Goal: Information Seeking & Learning: Learn about a topic

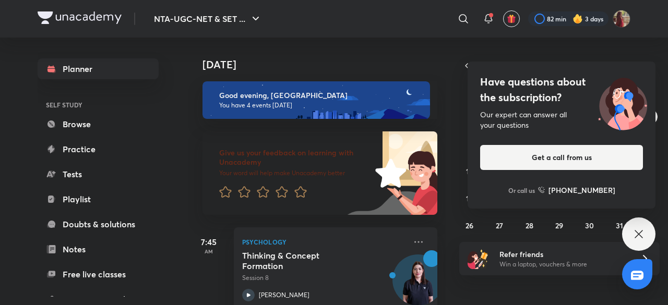
scroll to position [315, 0]
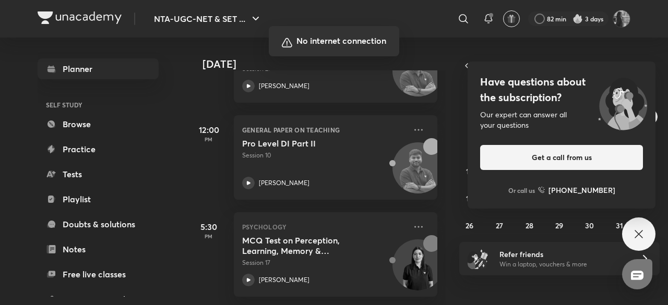
click at [639, 233] on div at bounding box center [334, 152] width 668 height 305
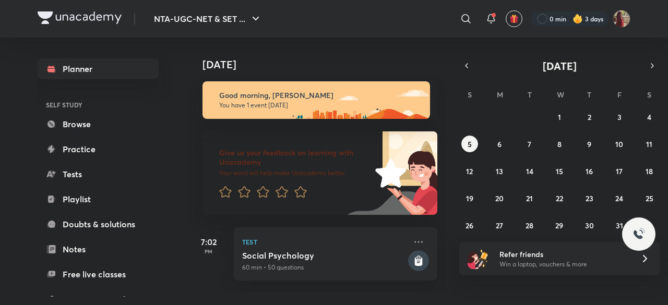
click at [639, 118] on div "28 29 30 1 2 3 4 5 6 7 8 9 10 11 12 13 14 15 16 17 18 19 20 21 22 23 24 25 26 2…" at bounding box center [559, 170] width 200 height 125
click at [644, 115] on button "4" at bounding box center [648, 116] width 17 height 17
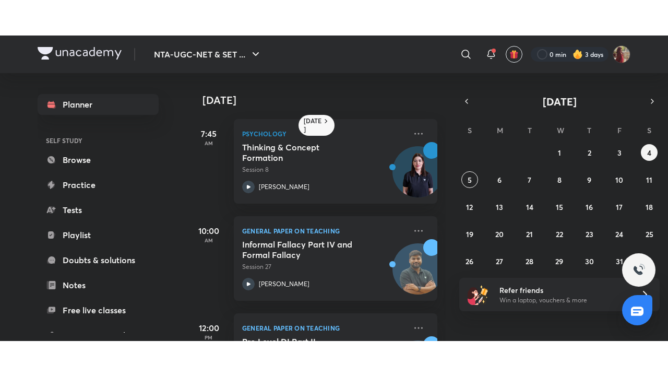
scroll to position [171, 0]
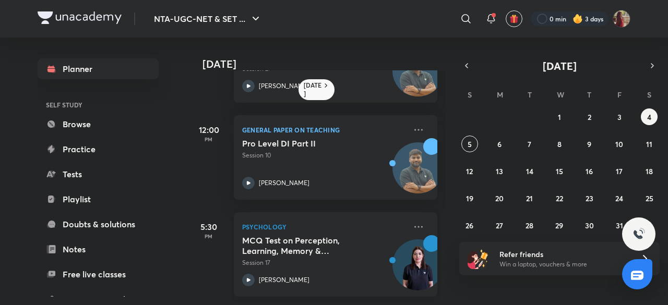
click at [250, 274] on icon at bounding box center [248, 280] width 13 height 13
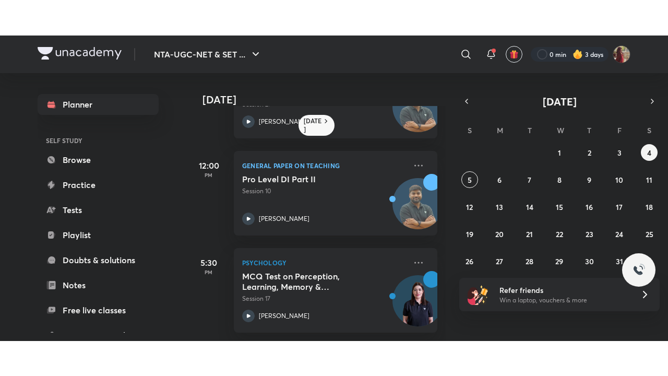
scroll to position [100, 0]
